Goal: Complete application form

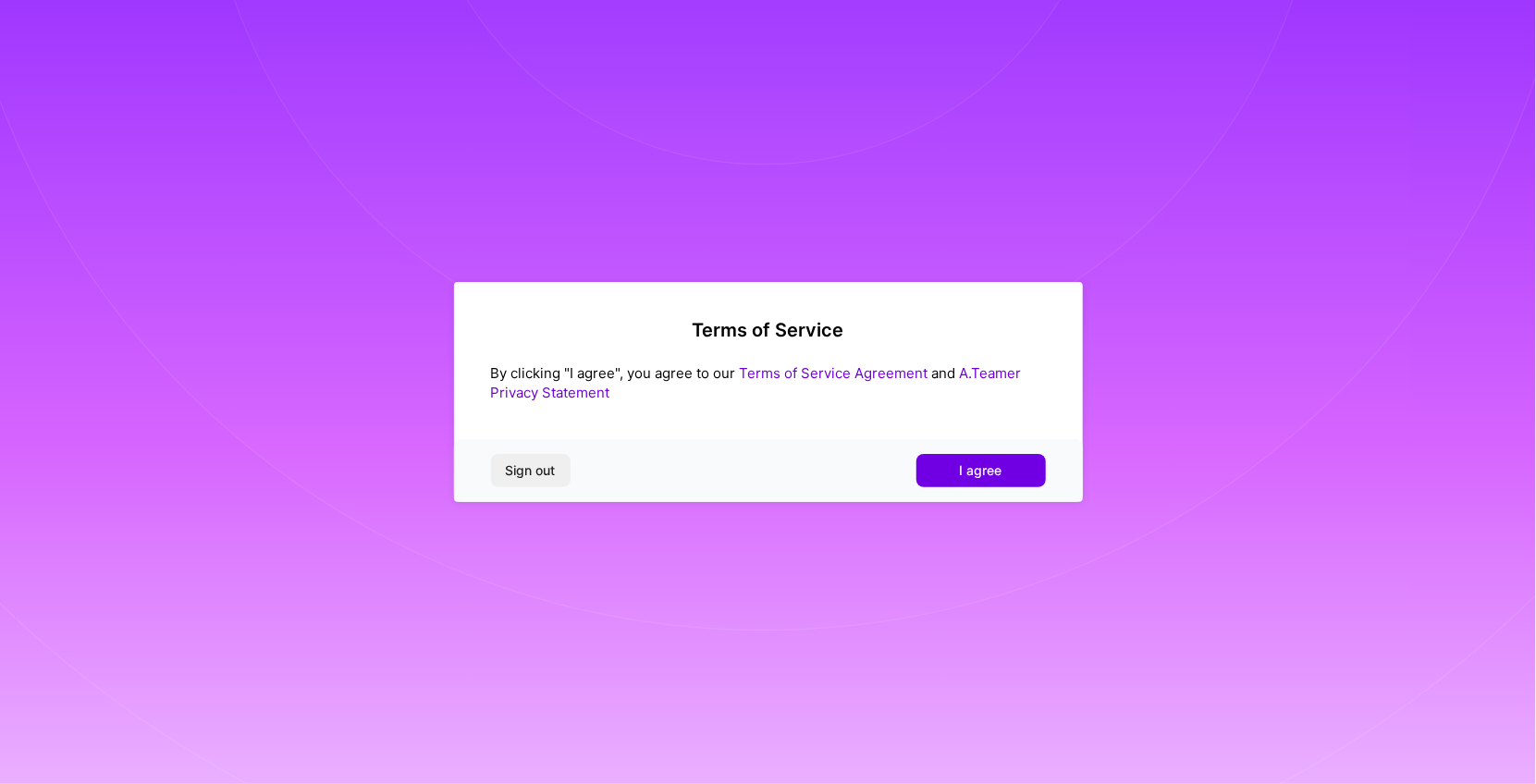
click at [976, 444] on div "Sign out I agree" at bounding box center [768, 470] width 629 height 63
click at [966, 477] on span "I agree" at bounding box center [981, 470] width 42 height 18
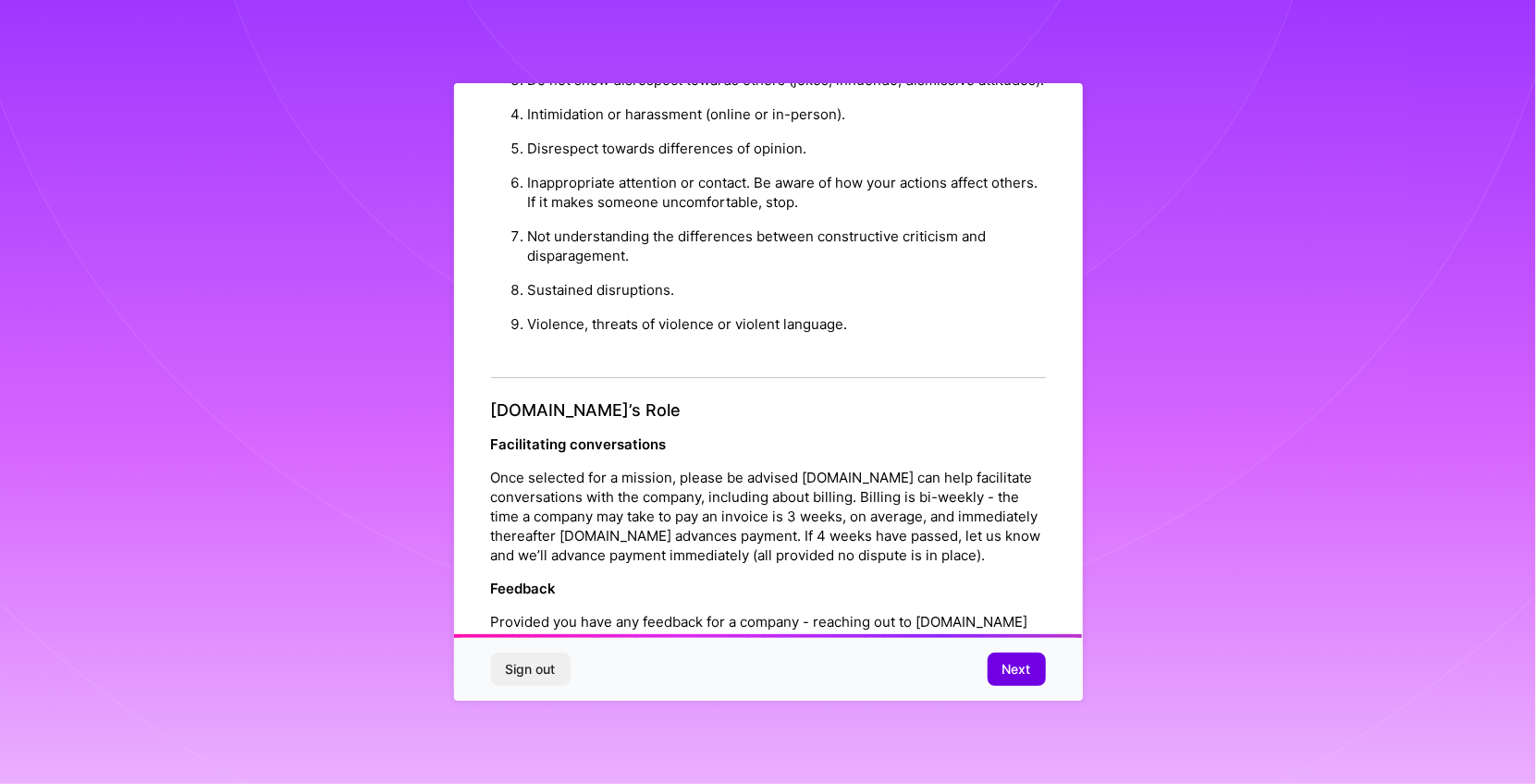
scroll to position [1944, 0]
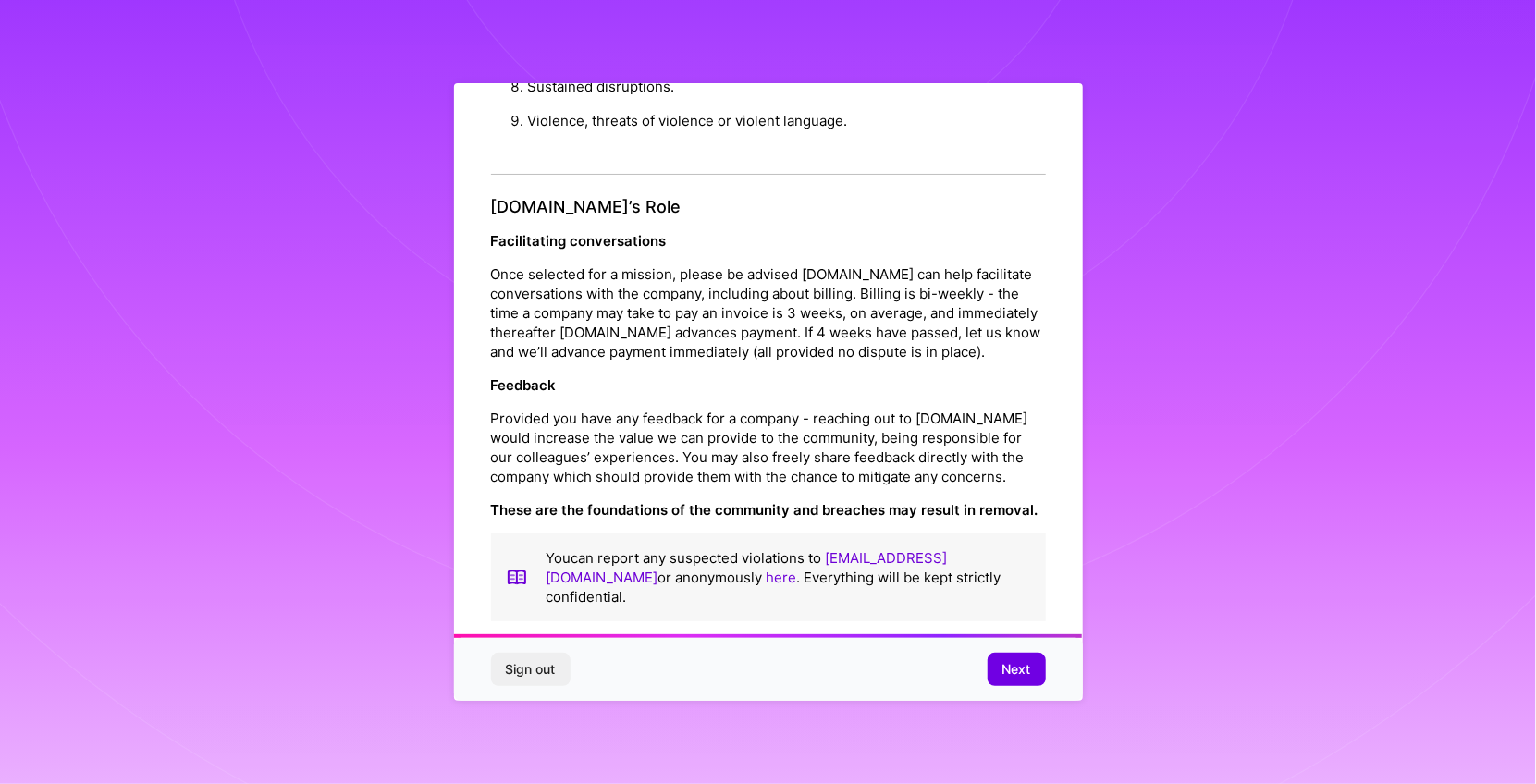
click at [950, 664] on div "Sign out Next" at bounding box center [768, 668] width 629 height 63
click at [1000, 664] on button "Next" at bounding box center [1017, 669] width 58 height 34
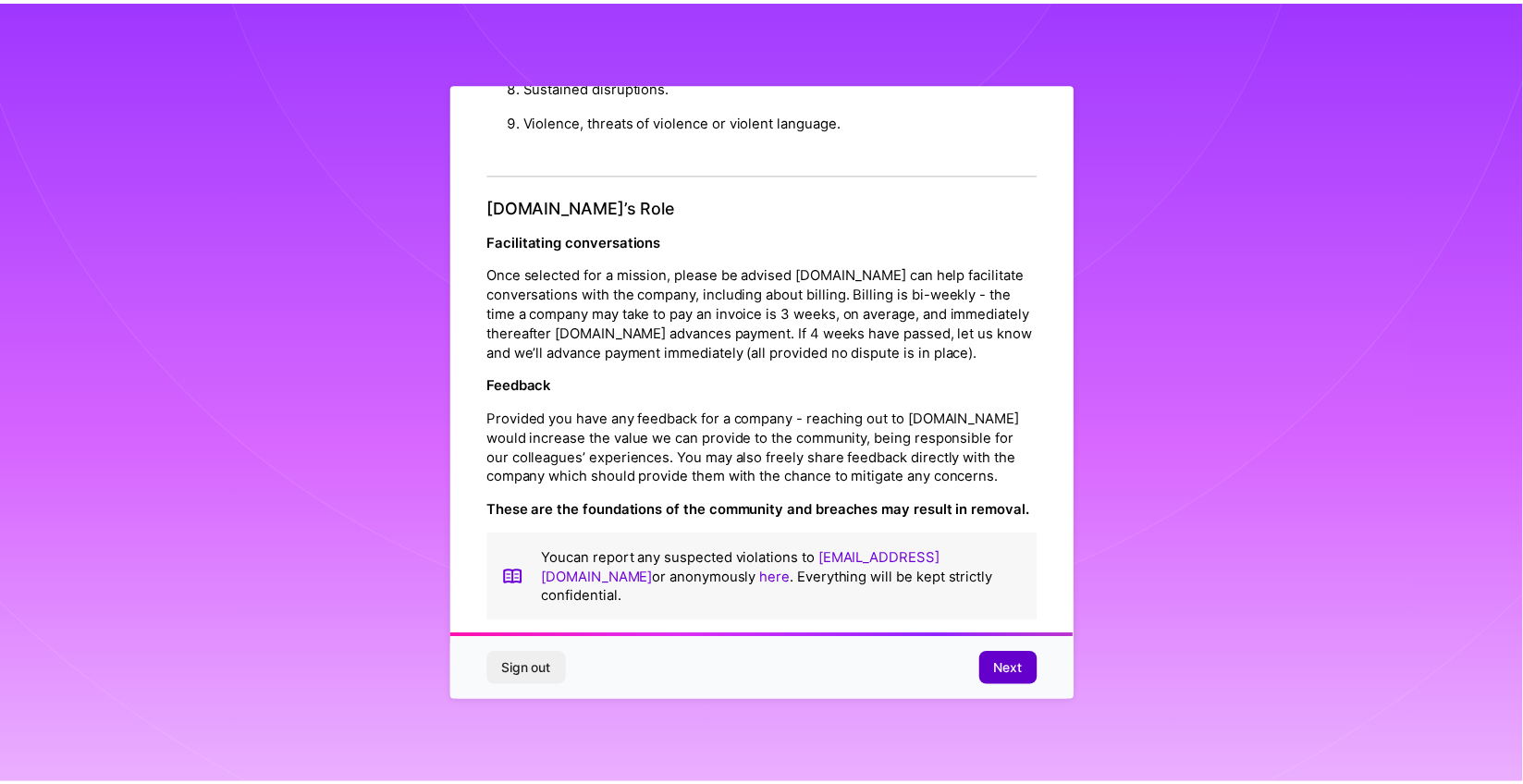
scroll to position [0, 0]
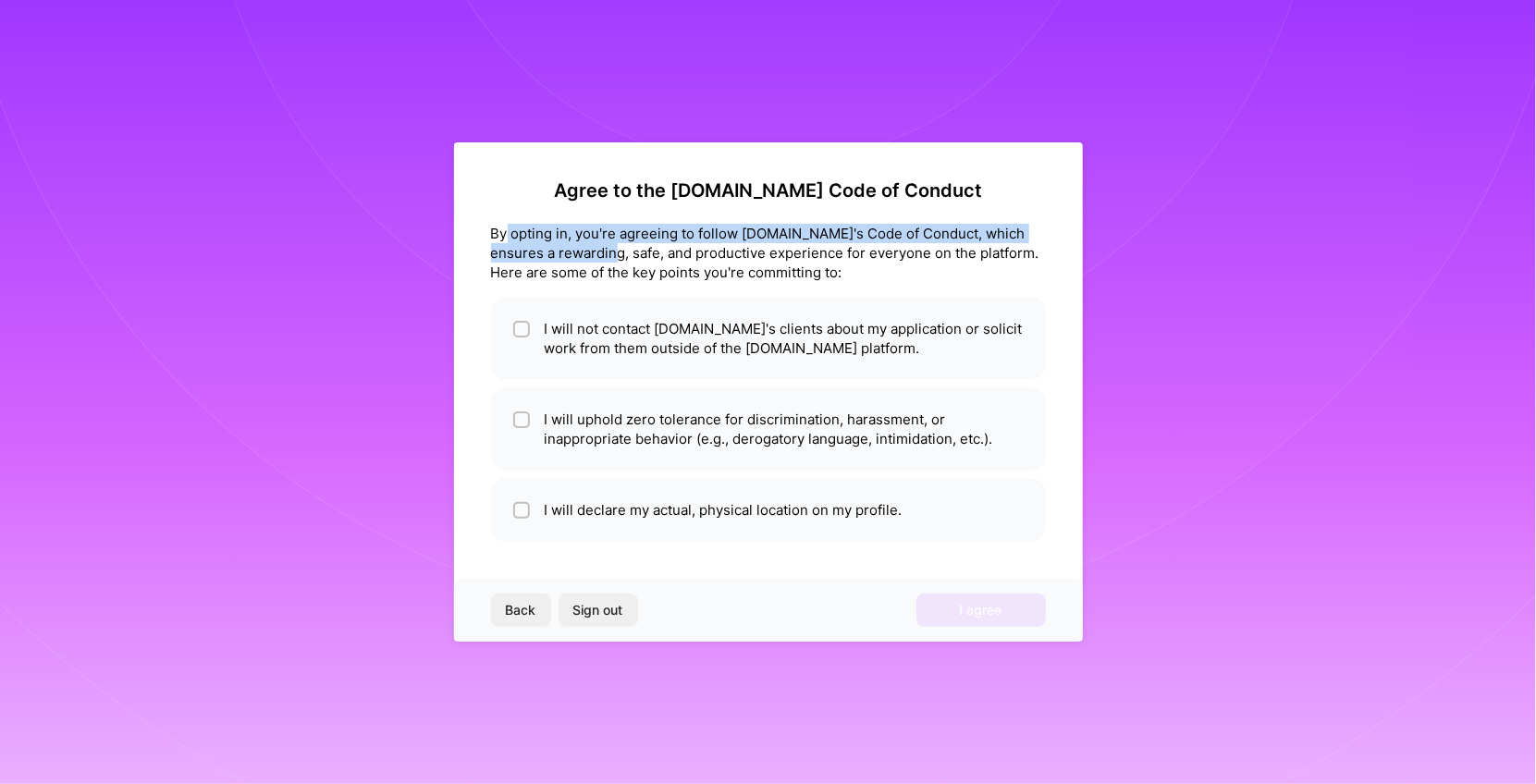
drag, startPoint x: 504, startPoint y: 228, endPoint x: 675, endPoint y: 261, distance: 174.2
click at [623, 252] on div "By opting in, you're agreeing to follow [DOMAIN_NAME]'s Code of Conduct, which …" at bounding box center [769, 252] width 555 height 58
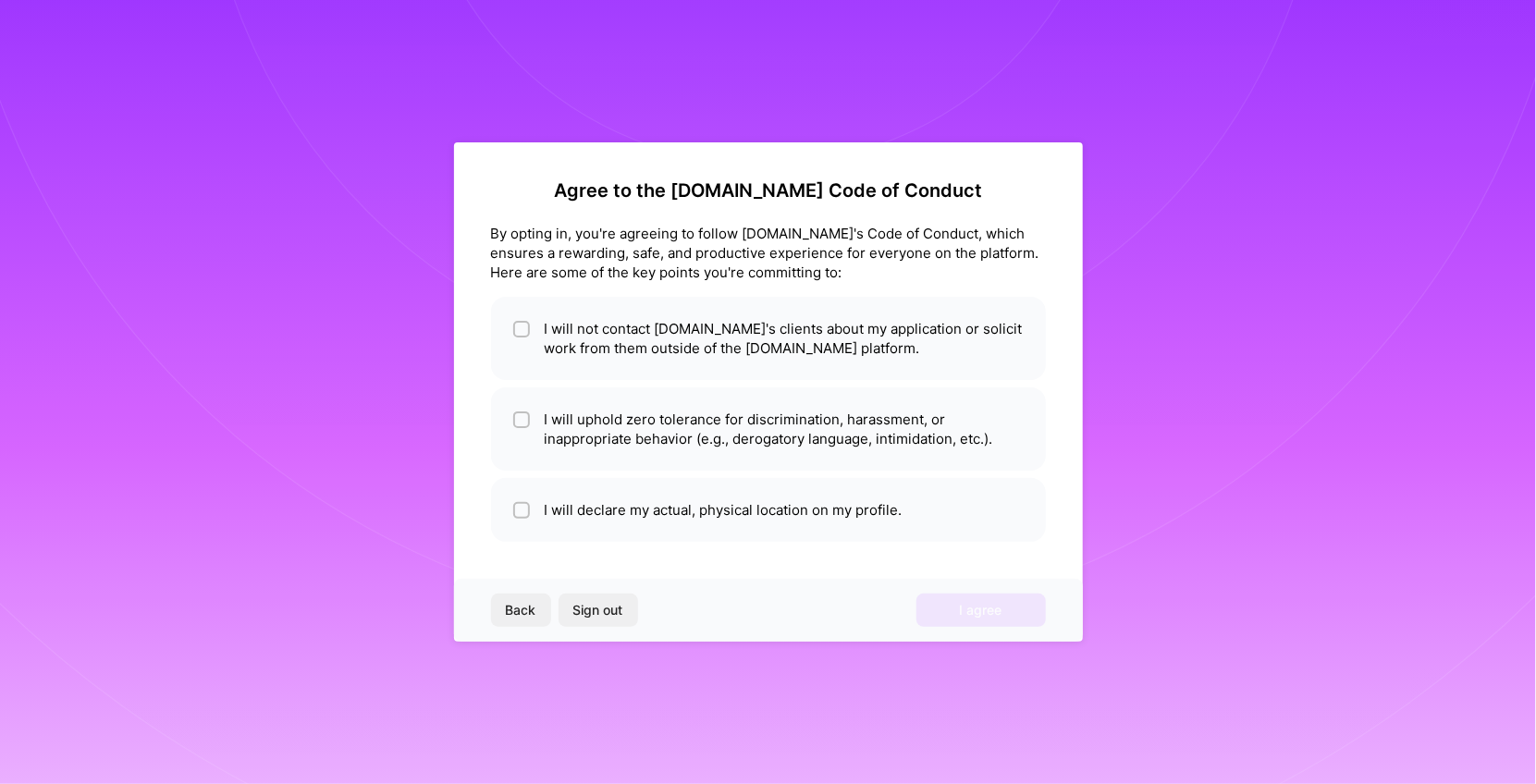
click at [681, 261] on div "By opting in, you're agreeing to follow [DOMAIN_NAME]'s Code of Conduct, which …" at bounding box center [769, 252] width 555 height 58
click at [617, 372] on li "I will not contact [DOMAIN_NAME]'s clients about my application or solicit work…" at bounding box center [769, 338] width 555 height 83
checkbox input "true"
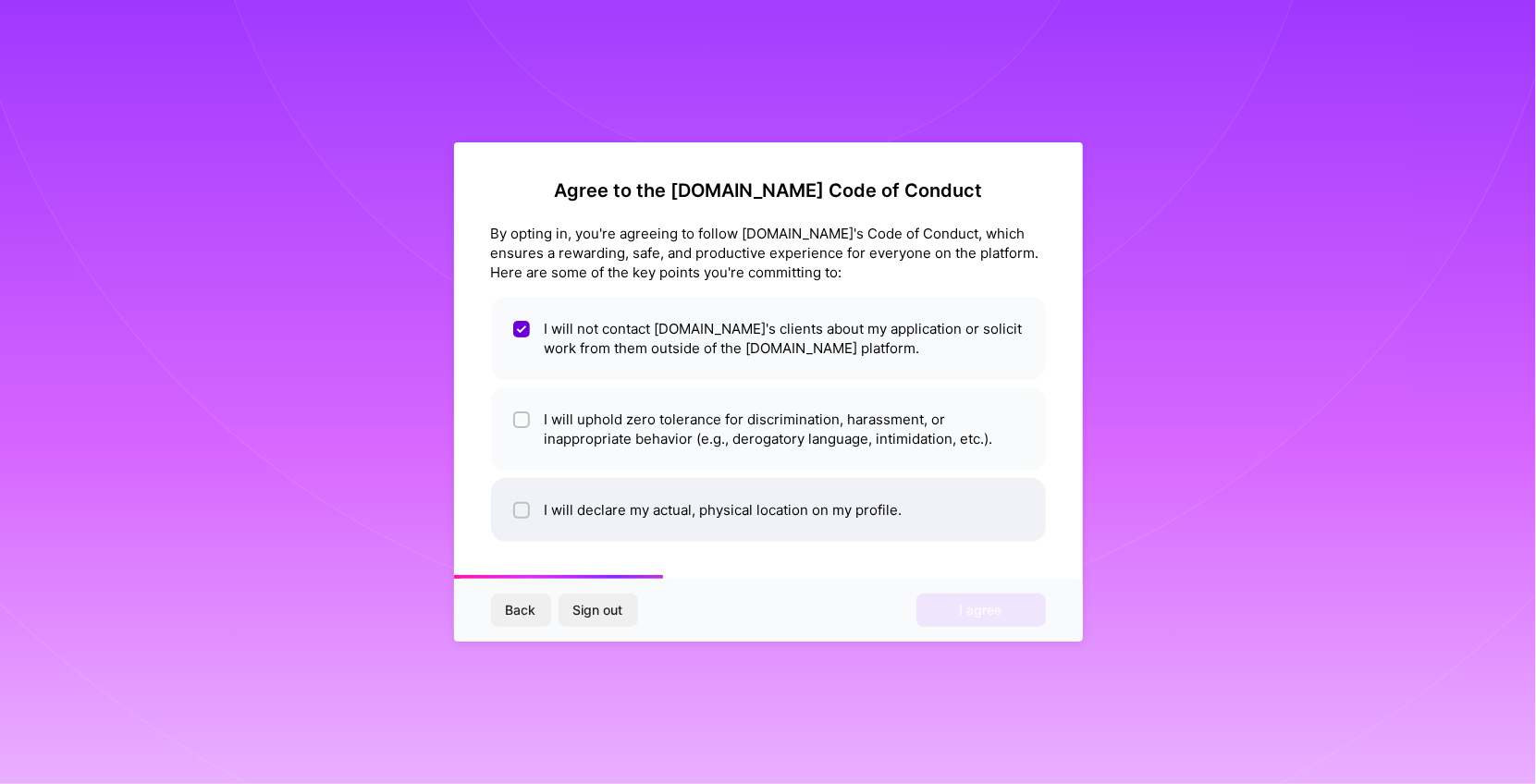
click at [649, 528] on li "I will declare my actual, physical location on my profile." at bounding box center [769, 510] width 555 height 64
checkbox input "true"
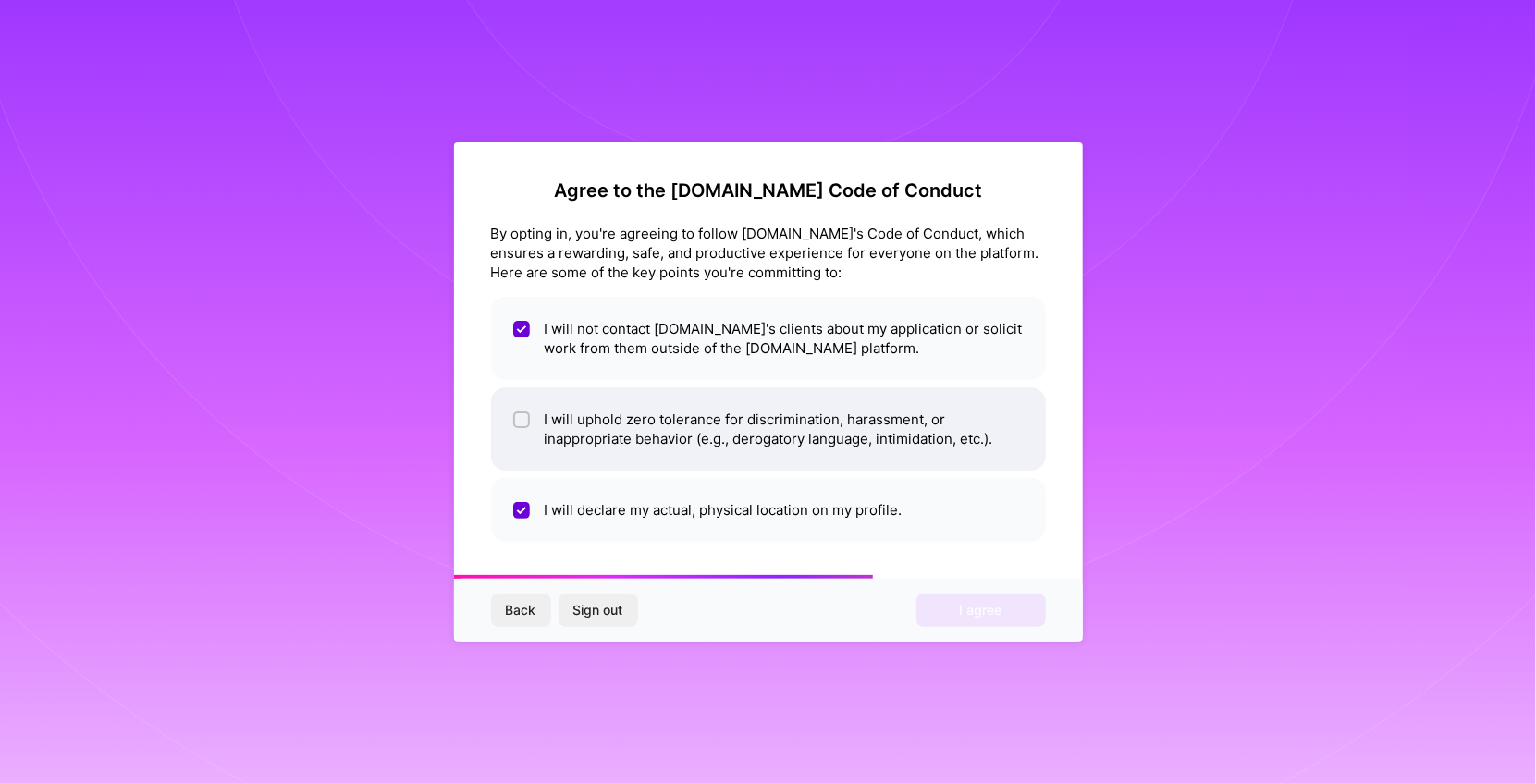
click at [657, 445] on li "I will uphold zero tolerance for discrimination, harassment, or inappropriate b…" at bounding box center [769, 429] width 555 height 83
checkbox input "true"
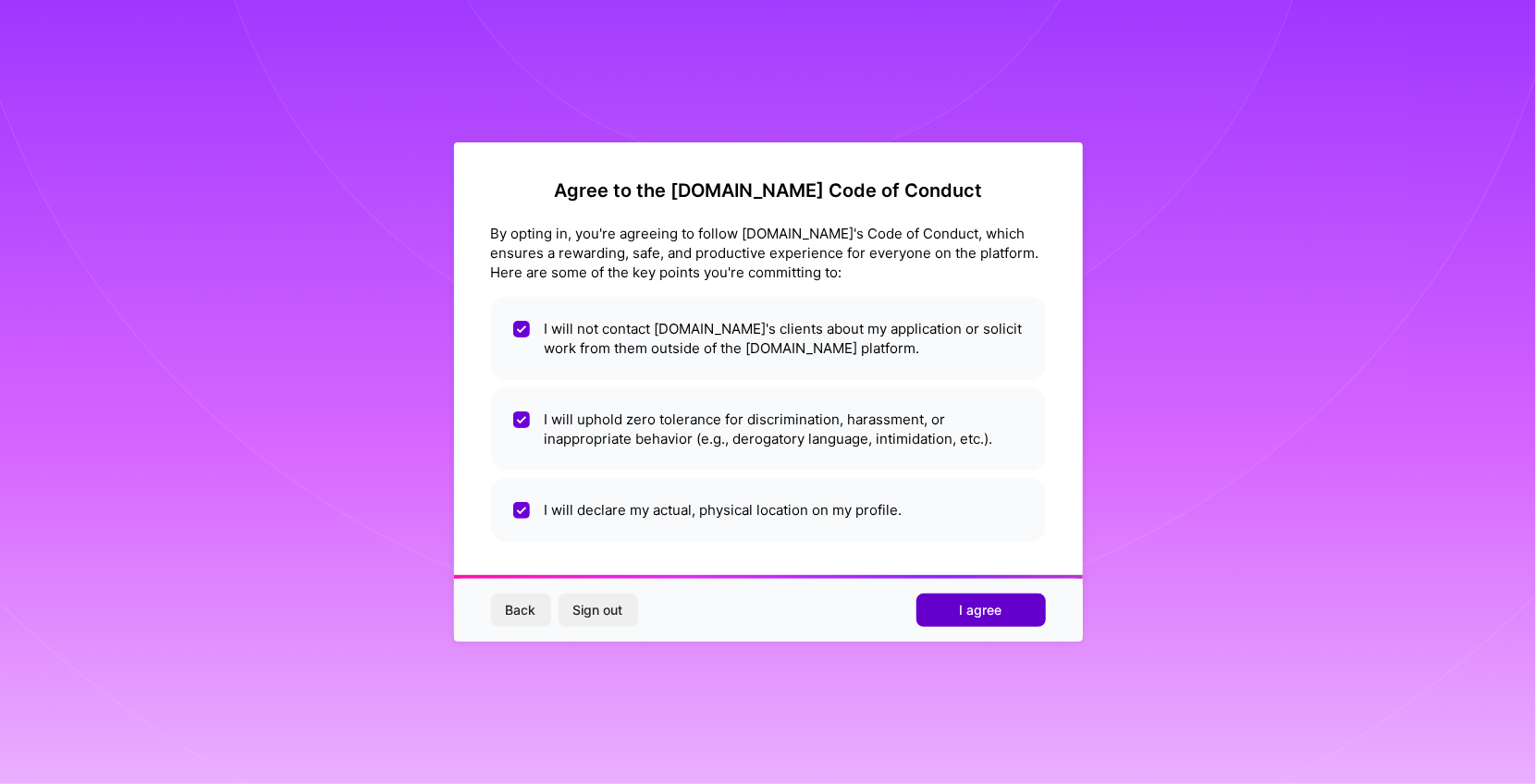
click at [945, 605] on button "I agree" at bounding box center [981, 610] width 129 height 34
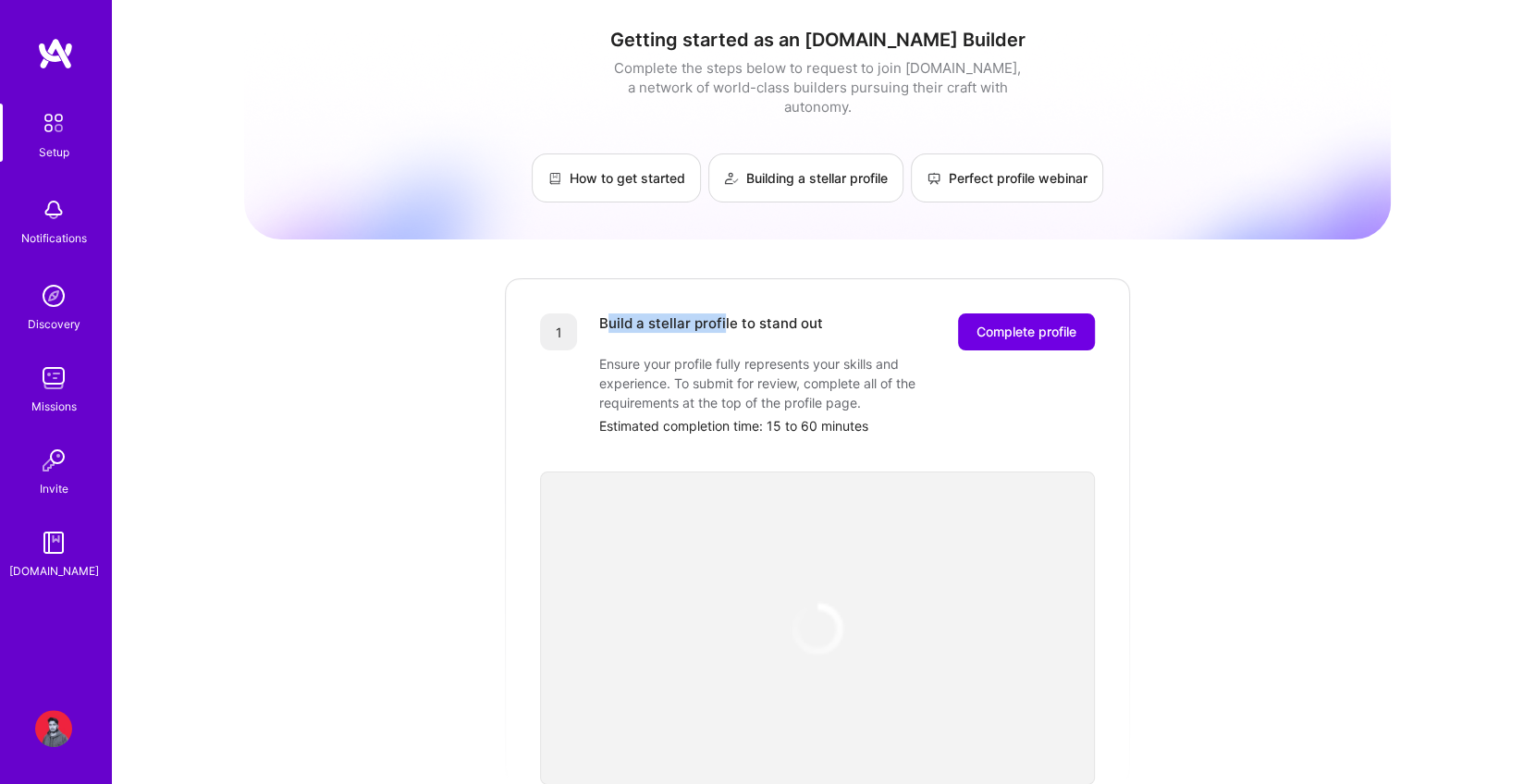
drag, startPoint x: 610, startPoint y: 301, endPoint x: 778, endPoint y: 312, distance: 168.4
click at [760, 313] on div "Build a stellar profile to stand out" at bounding box center [711, 331] width 223 height 37
click at [808, 313] on div "Build a stellar profile to stand out" at bounding box center [711, 331] width 223 height 37
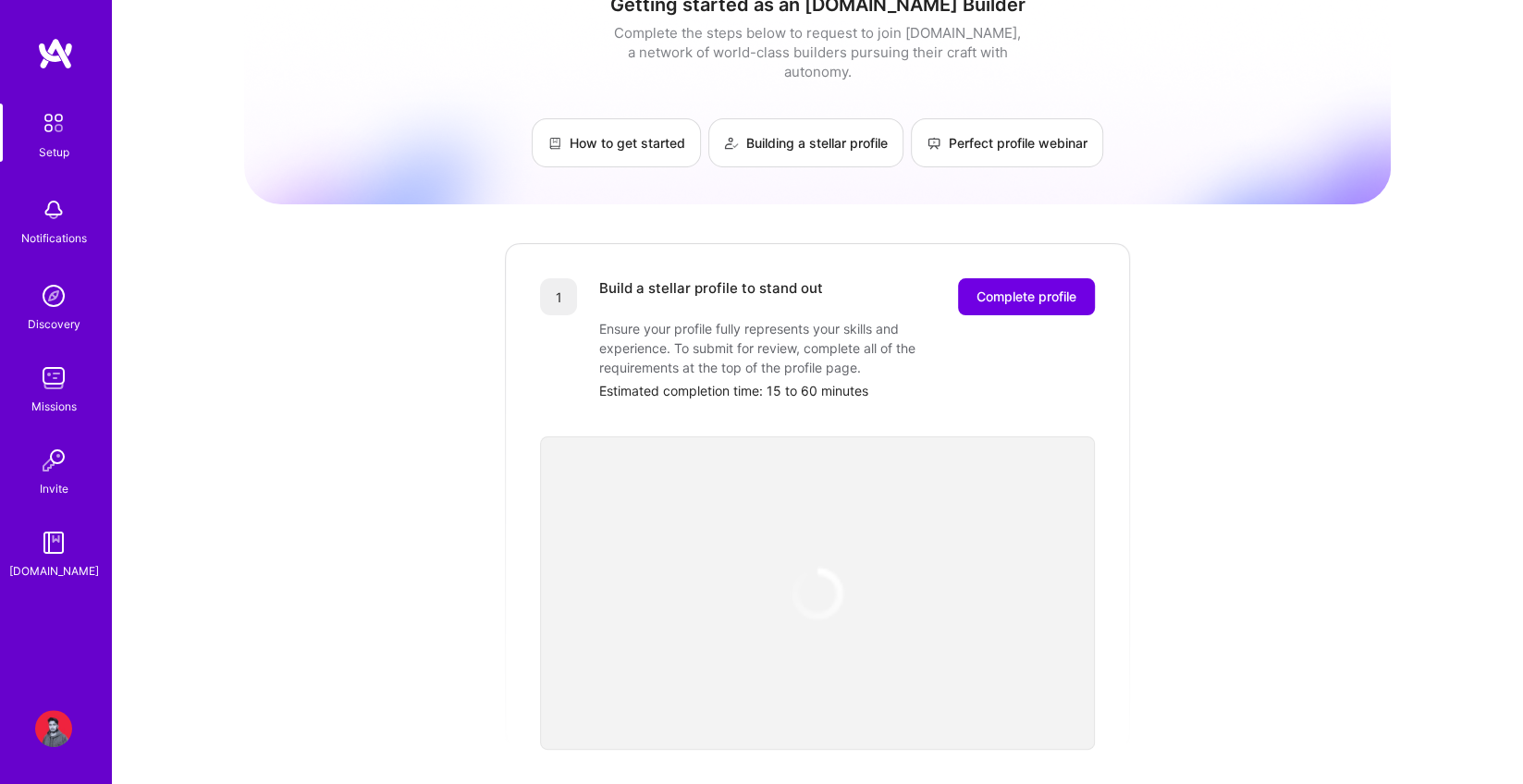
drag, startPoint x: 639, startPoint y: 271, endPoint x: 767, endPoint y: 278, distance: 128.2
click at [720, 278] on div "Build a stellar profile to stand out" at bounding box center [711, 297] width 223 height 37
click at [771, 278] on div "Build a stellar profile to stand out" at bounding box center [711, 297] width 223 height 37
click at [58, 203] on img at bounding box center [53, 210] width 37 height 37
click at [60, 310] on img at bounding box center [53, 296] width 37 height 37
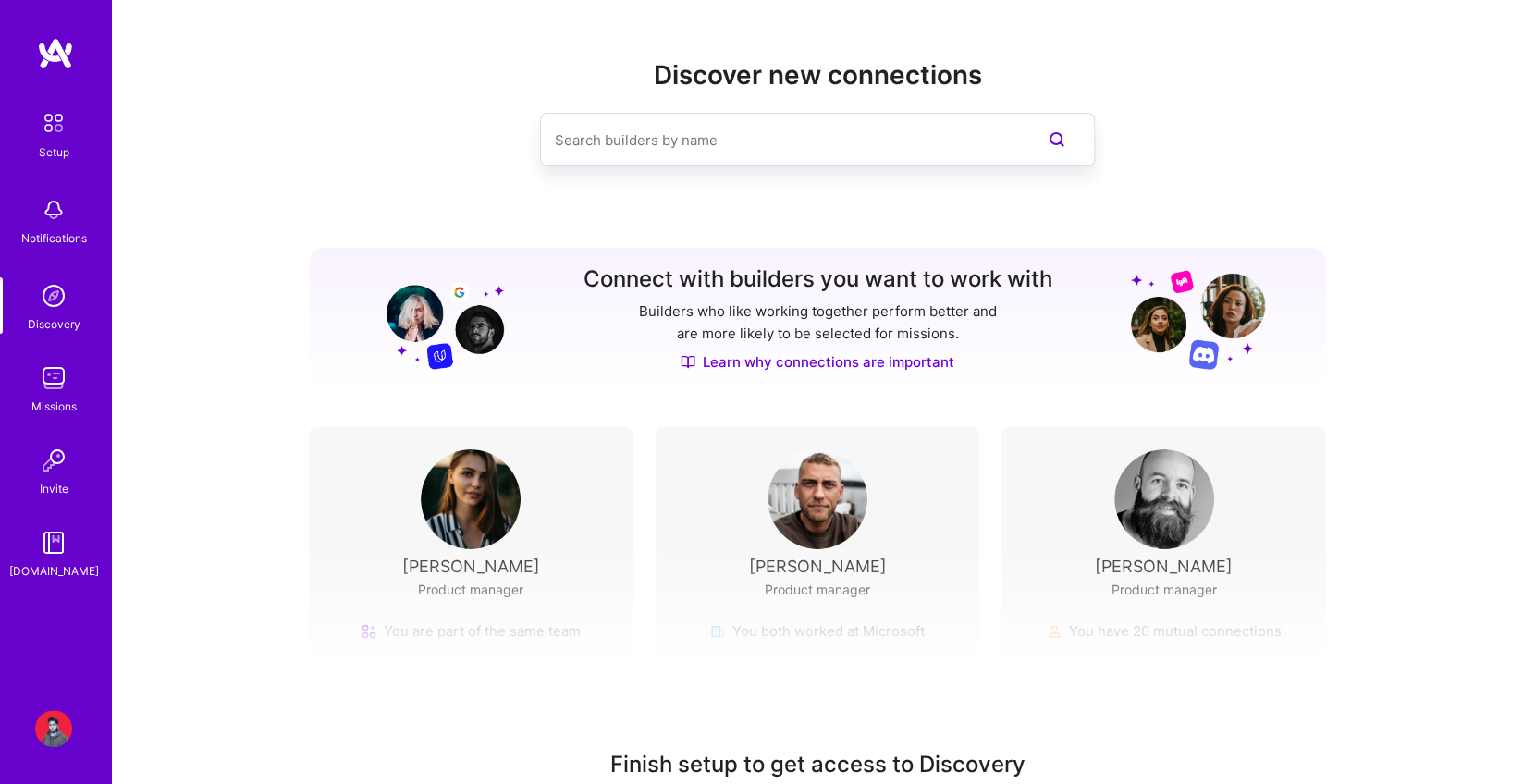
click at [500, 504] on img at bounding box center [471, 499] width 100 height 100
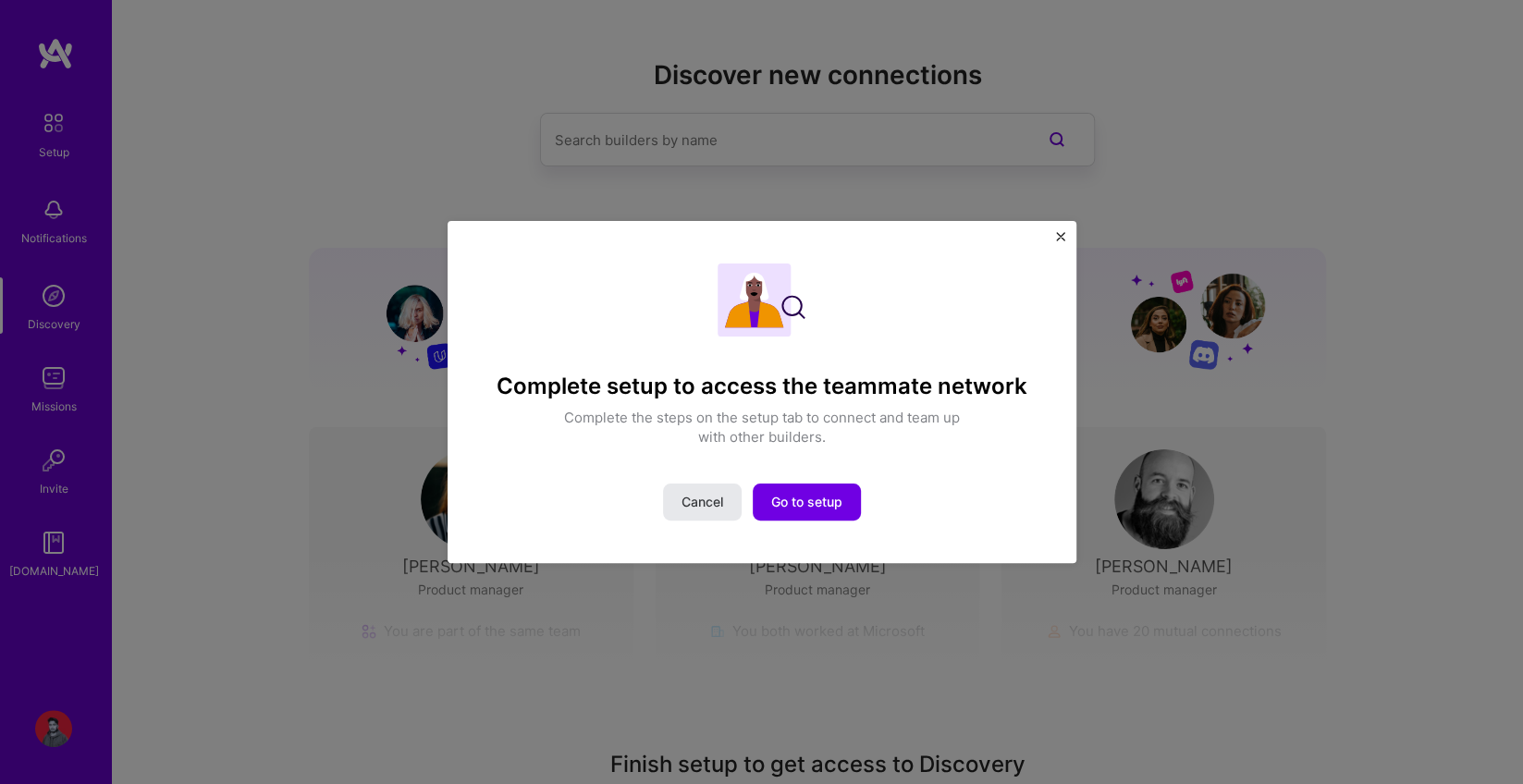
click at [708, 495] on span "Cancel" at bounding box center [701, 502] width 41 height 18
